Goal: Find specific page/section: Find specific page/section

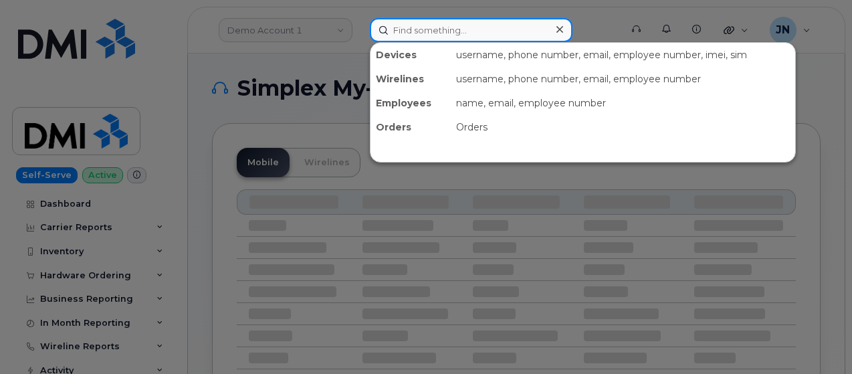
click at [433, 27] on input at bounding box center [471, 30] width 203 height 24
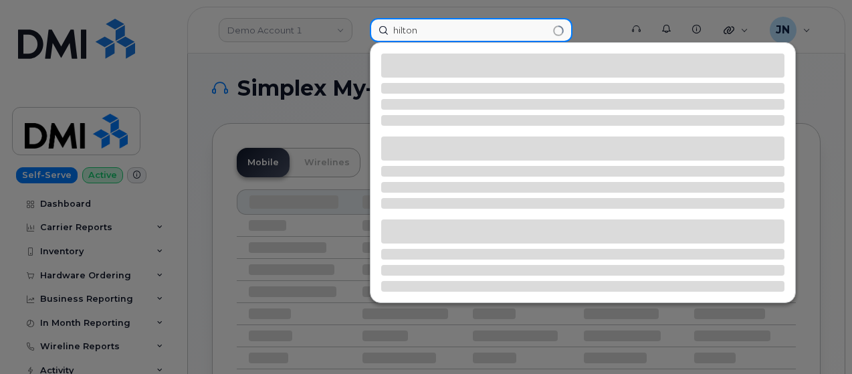
type input "hilton"
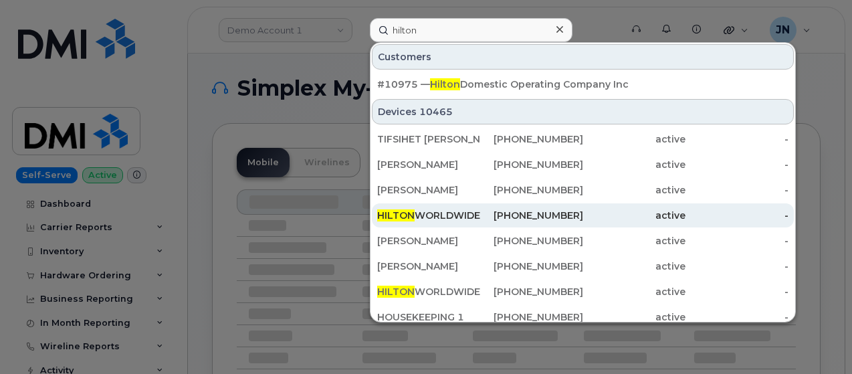
click at [442, 211] on div "HILTON WORLDWIDE HOLDINGS INC." at bounding box center [428, 215] width 103 height 13
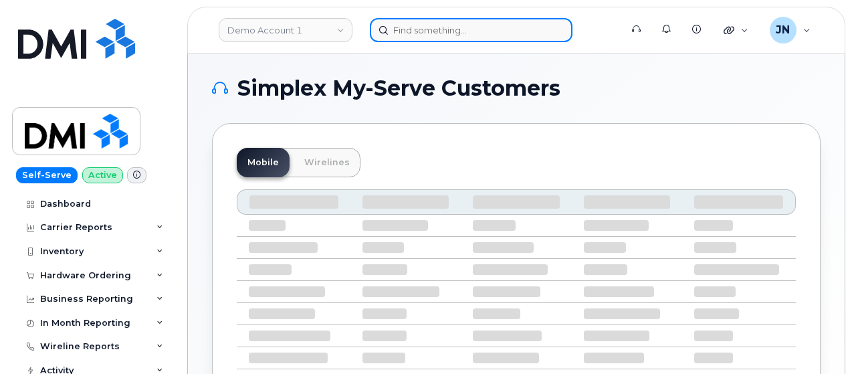
click at [506, 27] on input at bounding box center [471, 30] width 203 height 24
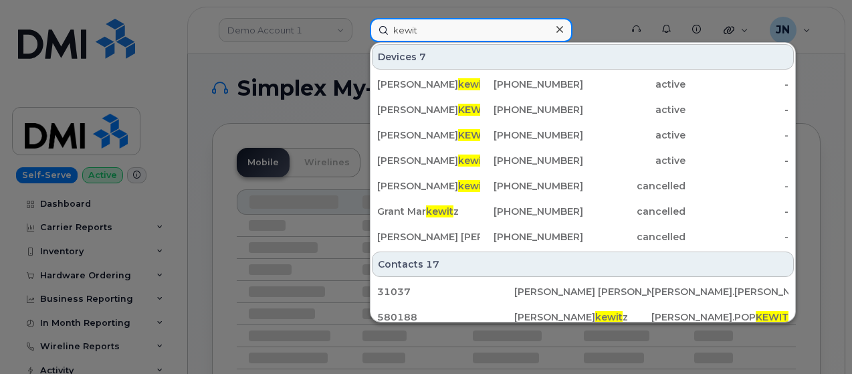
type input "kewit"
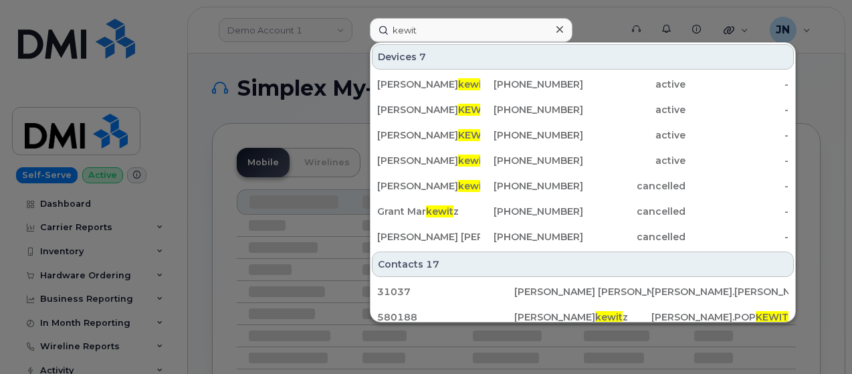
click at [560, 31] on icon at bounding box center [559, 29] width 7 height 11
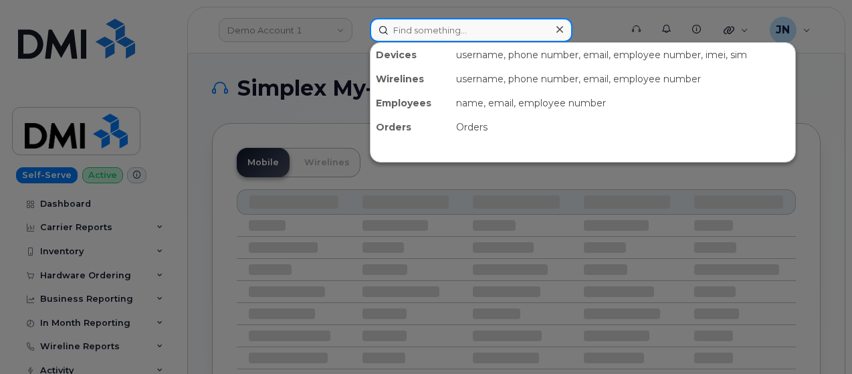
click at [443, 31] on input at bounding box center [471, 30] width 203 height 24
paste input "Peter Kiewit Sons ULC"
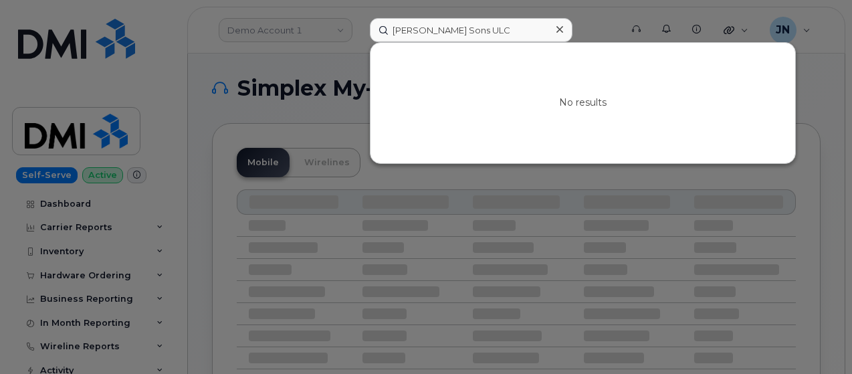
click at [614, 17] on div at bounding box center [426, 187] width 852 height 374
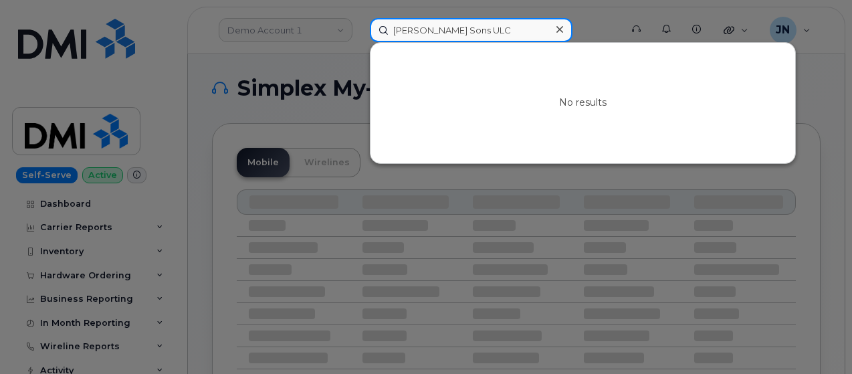
drag, startPoint x: 445, startPoint y: 31, endPoint x: 586, endPoint y: 31, distance: 140.4
click at [586, 31] on div "Peter Kiewit Sons ULC No results" at bounding box center [490, 30] width 263 height 24
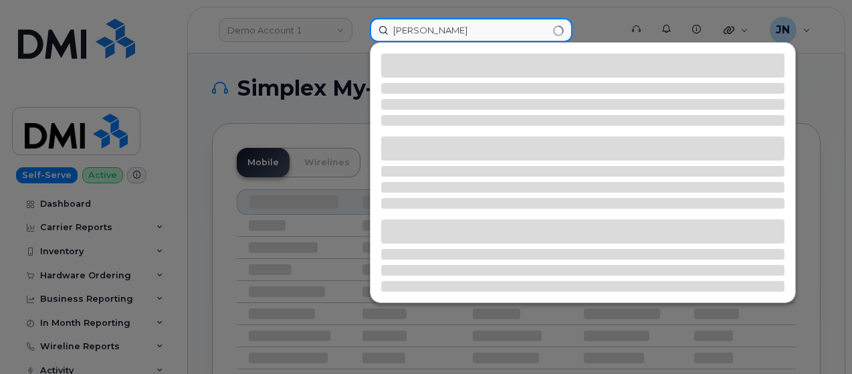
drag, startPoint x: 417, startPoint y: 30, endPoint x: 377, endPoint y: 47, distance: 43.5
click at [380, 42] on div "Peter Kiewit" at bounding box center [491, 30] width 242 height 24
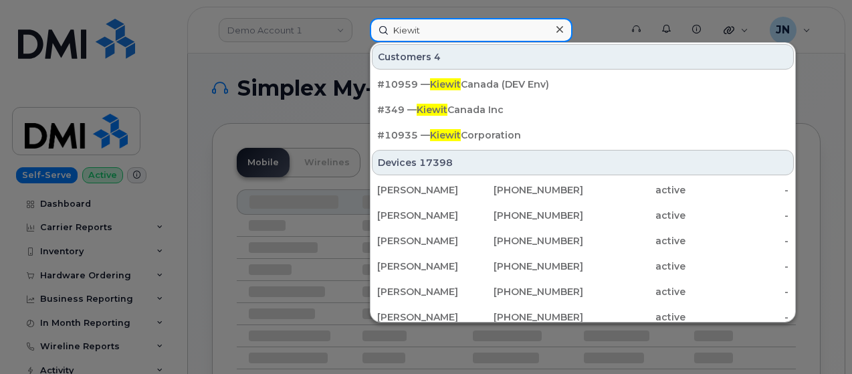
click at [495, 30] on input "Kiewit" at bounding box center [471, 30] width 203 height 24
click at [495, 31] on input "Kiewit" at bounding box center [471, 30] width 203 height 24
paste input "(402) 760 - 1305"
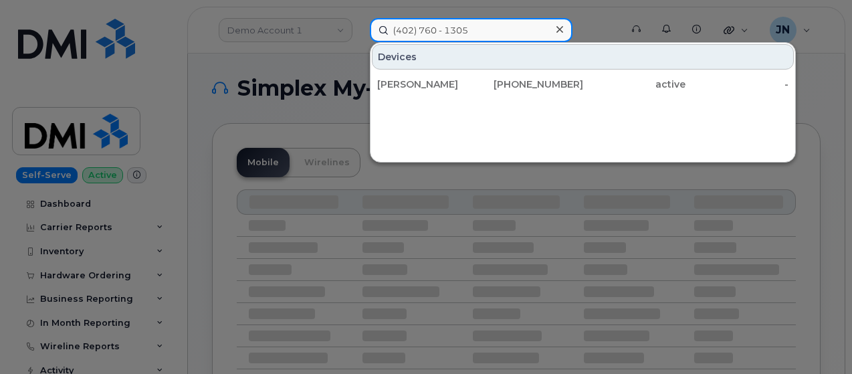
click at [447, 27] on input "(402) 760 - 1305" at bounding box center [471, 30] width 203 height 24
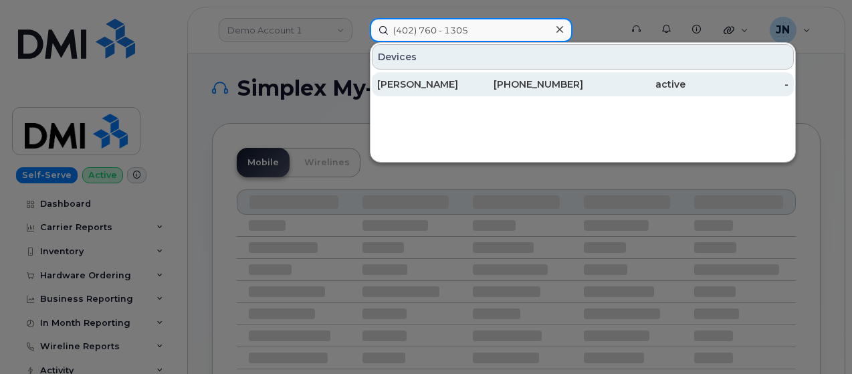
type input "(402) 760 - 1305"
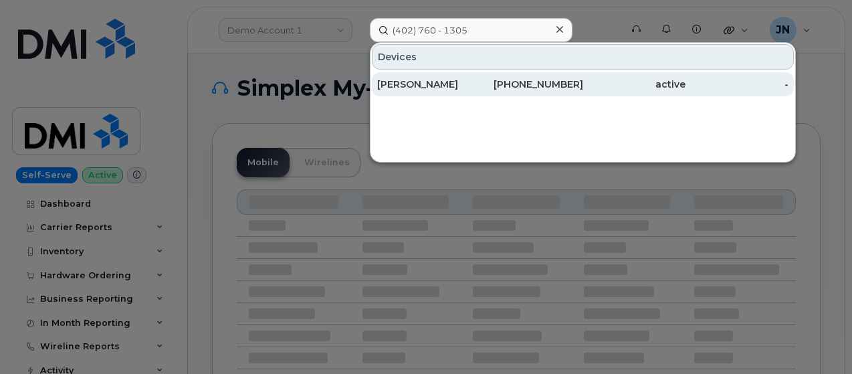
click at [465, 86] on div "[PERSON_NAME]" at bounding box center [428, 84] width 103 height 13
click at [440, 84] on div "[PERSON_NAME]" at bounding box center [428, 84] width 103 height 13
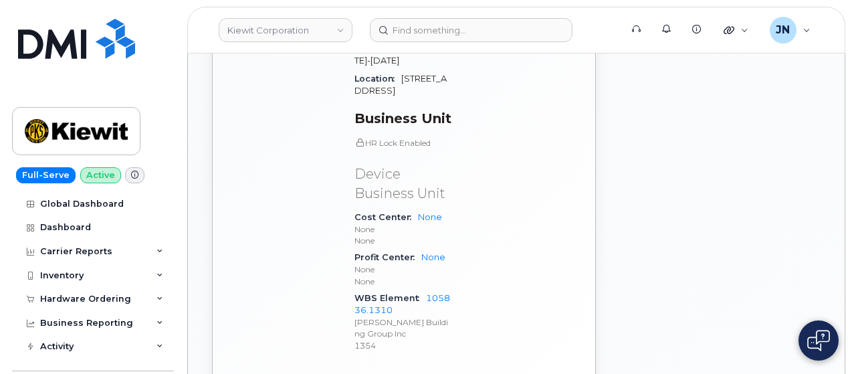
scroll to position [1074, 0]
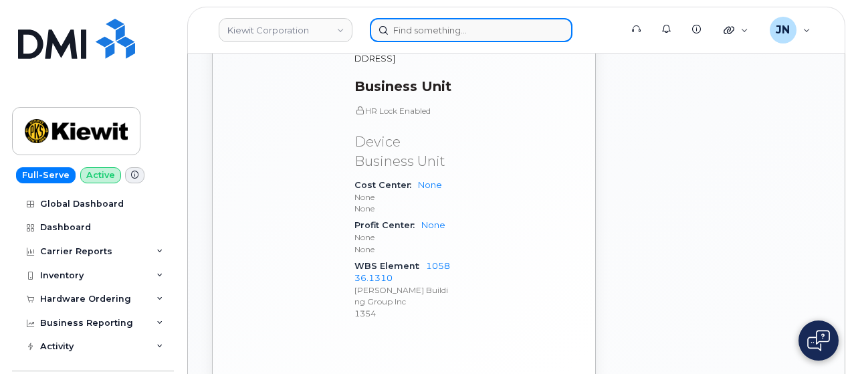
click at [409, 35] on input at bounding box center [471, 30] width 203 height 24
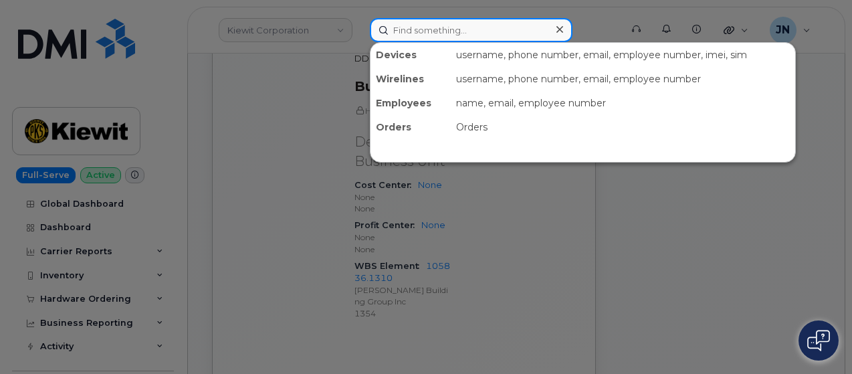
paste input "354933276571506"
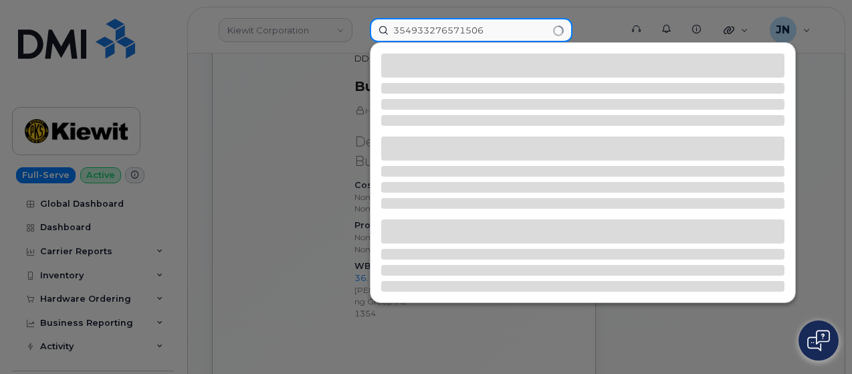
type input "354933276571506"
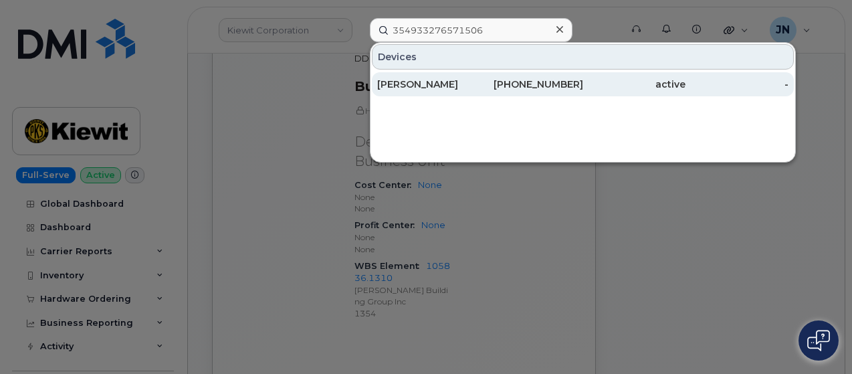
click at [428, 87] on div "[PERSON_NAME]" at bounding box center [428, 84] width 103 height 13
